Goal: Find specific page/section: Find specific page/section

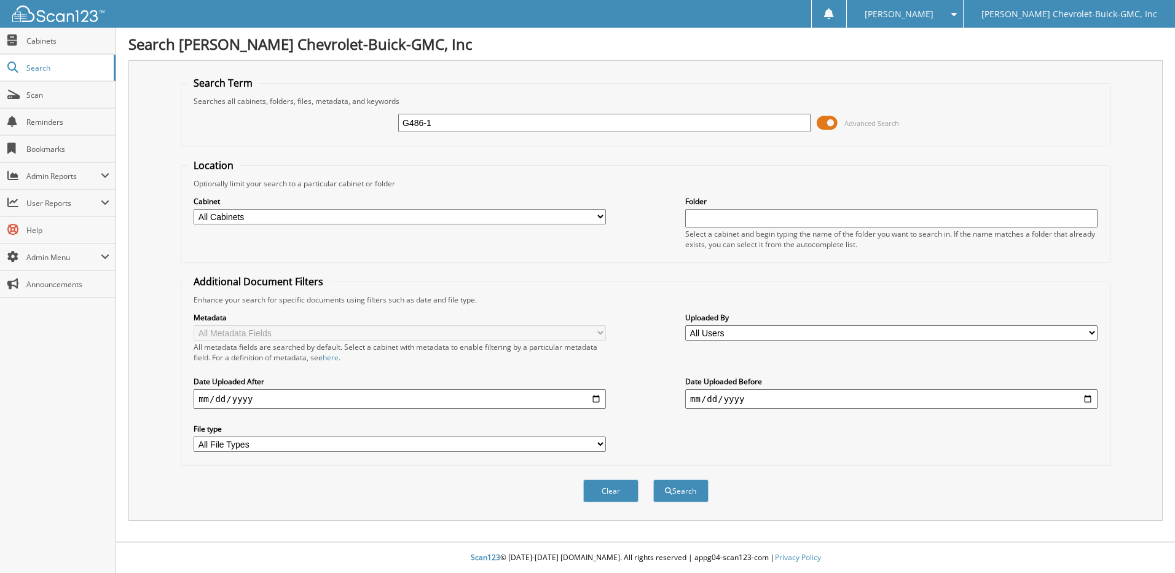
type input "G486-1"
click at [653, 479] on button "Search" at bounding box center [680, 490] width 55 height 23
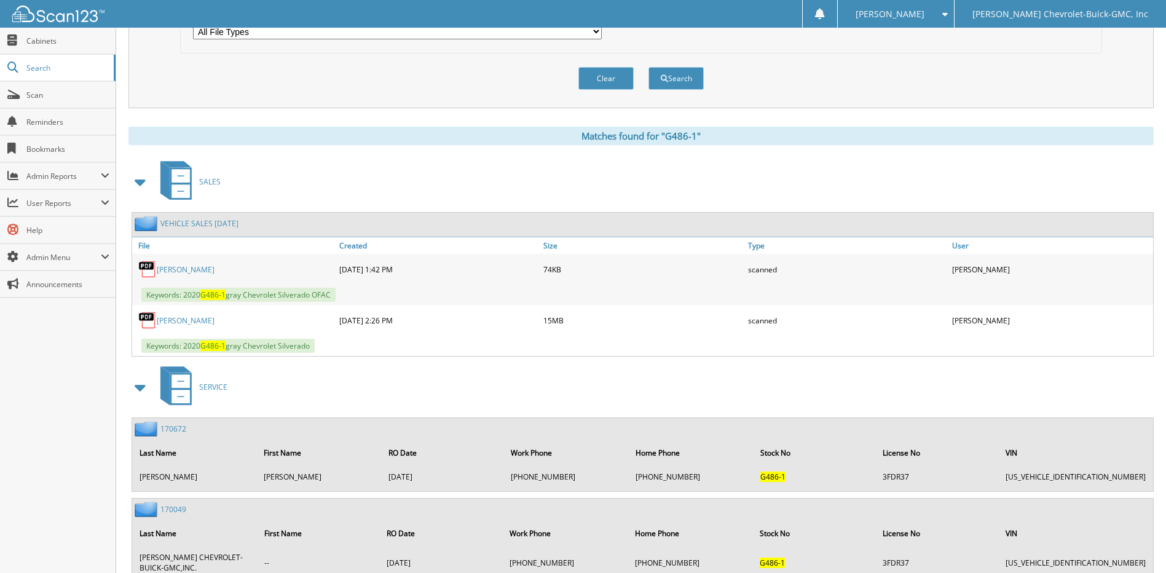
scroll to position [430, 0]
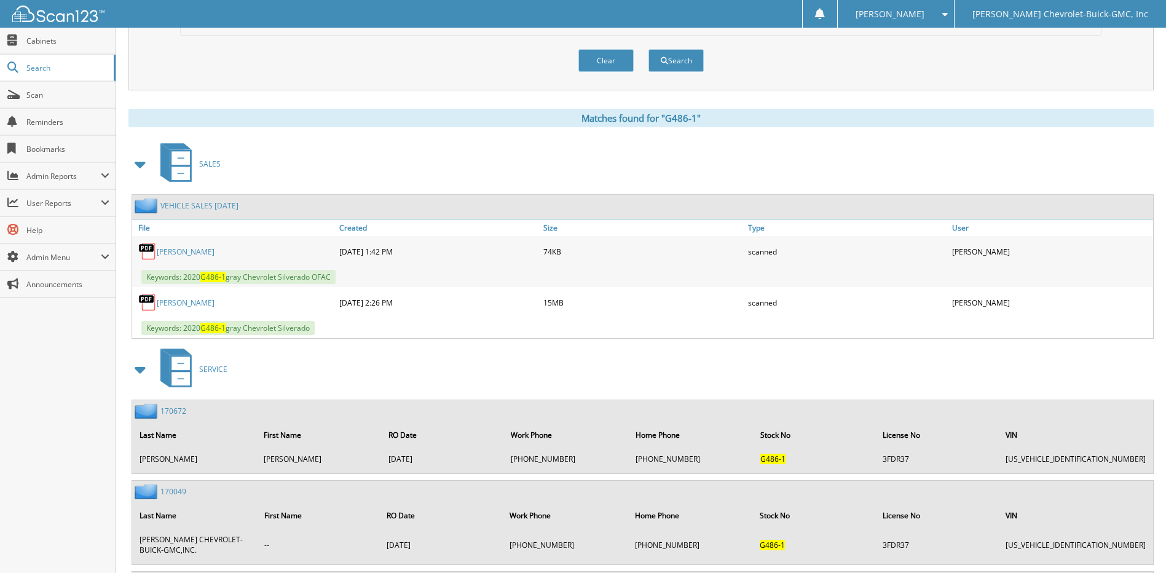
click at [192, 300] on link "TANNER DOMINIC" at bounding box center [186, 302] width 58 height 10
drag, startPoint x: 205, startPoint y: 304, endPoint x: 218, endPoint y: 307, distance: 12.8
click at [205, 304] on link "TANNER DOMINIC" at bounding box center [186, 302] width 58 height 10
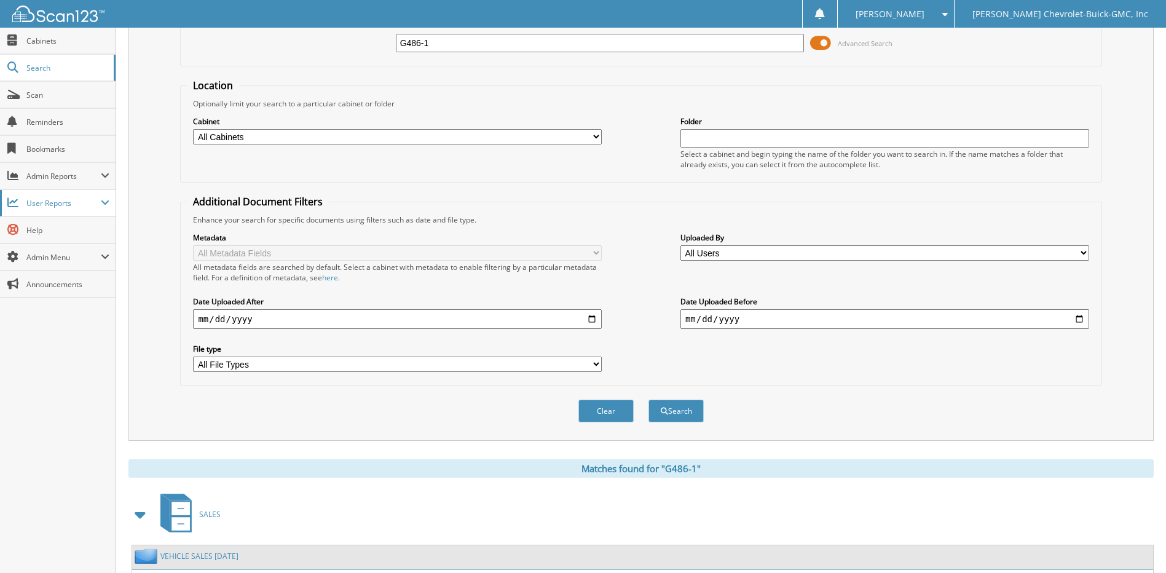
scroll to position [61, 0]
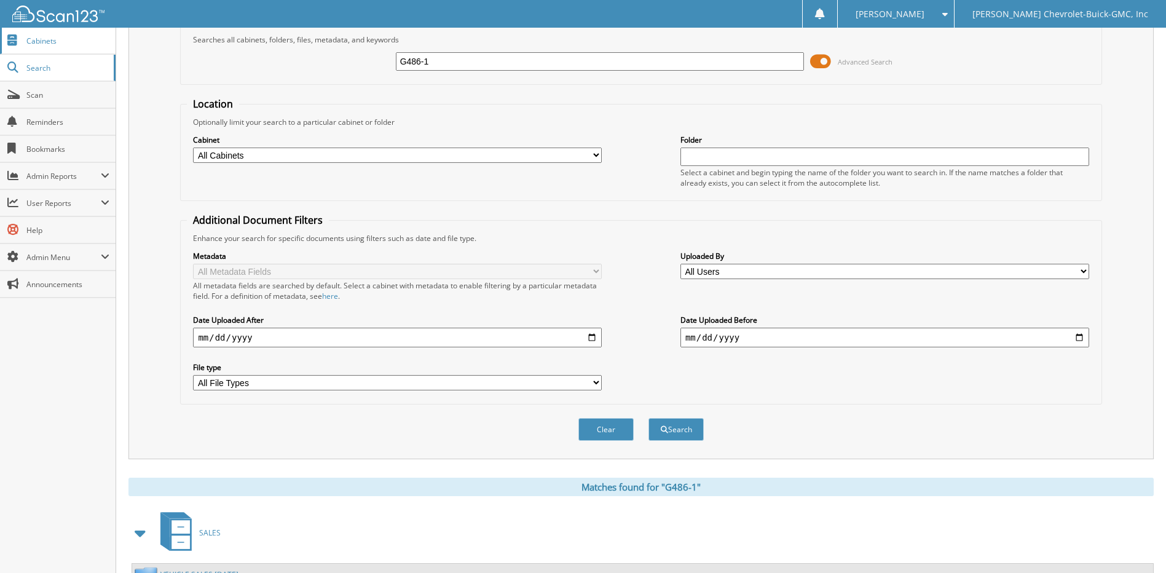
click at [44, 48] on link "Cabinets" at bounding box center [58, 41] width 116 height 26
